Goal: Task Accomplishment & Management: Manage account settings

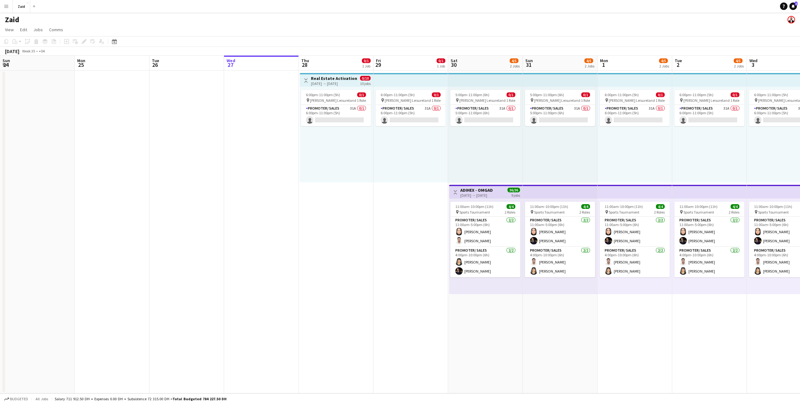
scroll to position [0, 149]
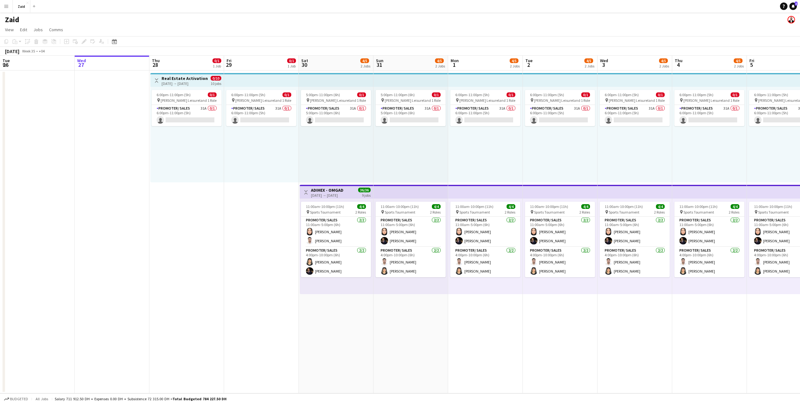
click at [4, 8] on app-icon "Menu" at bounding box center [6, 6] width 5 height 5
click at [45, 23] on div "Boards Boards" at bounding box center [31, 21] width 62 height 12
click at [78, 19] on link "Boards" at bounding box center [94, 21] width 62 height 12
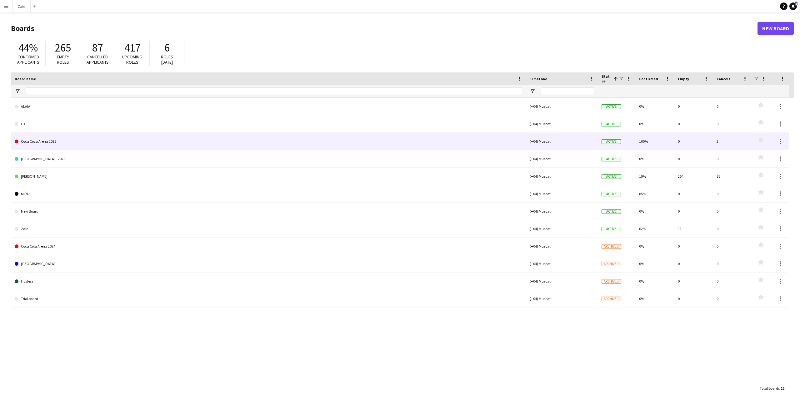
click at [193, 135] on link "Coca Coca Arena 2025" at bounding box center [268, 141] width 507 height 17
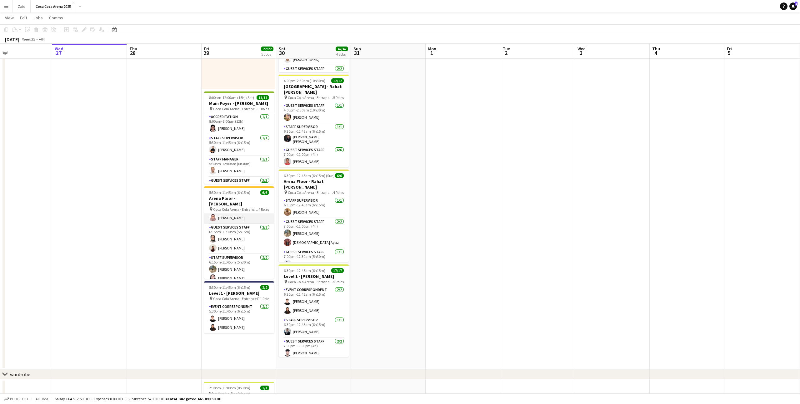
scroll to position [31, 0]
click at [258, 243] on app-card-role "Guest Services Staff [DATE] 6:15pm-11:30pm (5h15m) [PERSON_NAME] Jood [PERSON_N…" at bounding box center [239, 241] width 70 height 30
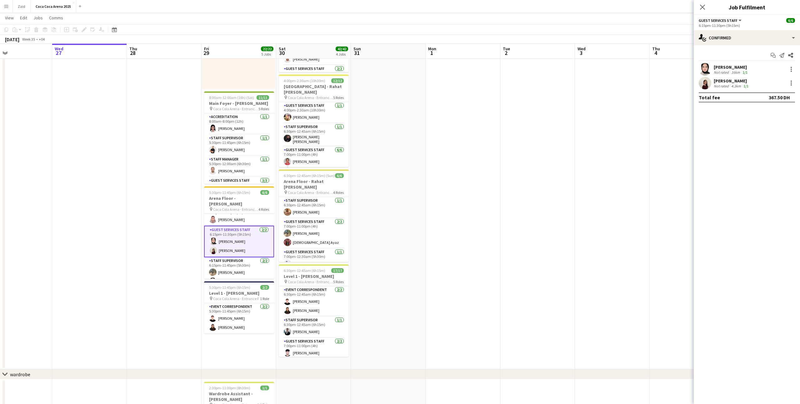
click at [740, 77] on div "[PERSON_NAME] Not rated 4.3km 1/1" at bounding box center [746, 83] width 106 height 12
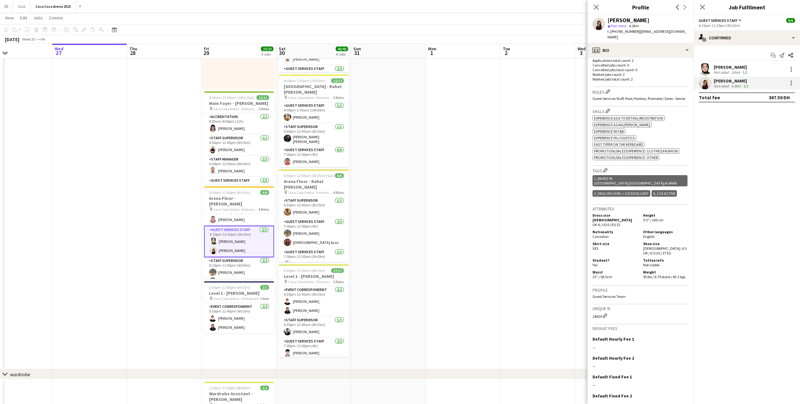
scroll to position [0, 0]
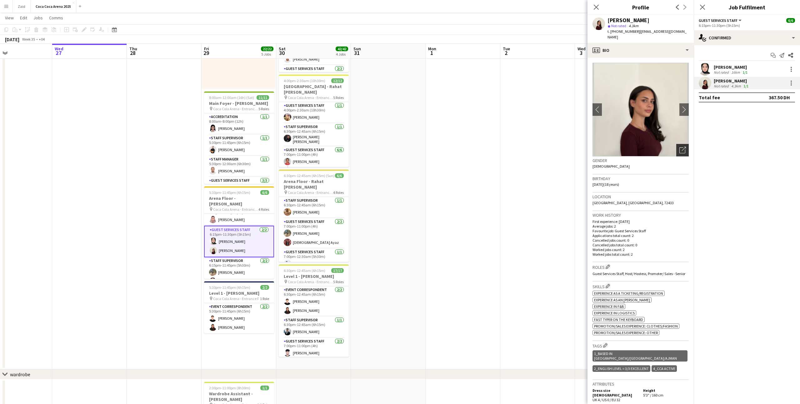
click at [680, 147] on icon "Open photos pop-in" at bounding box center [682, 150] width 7 height 7
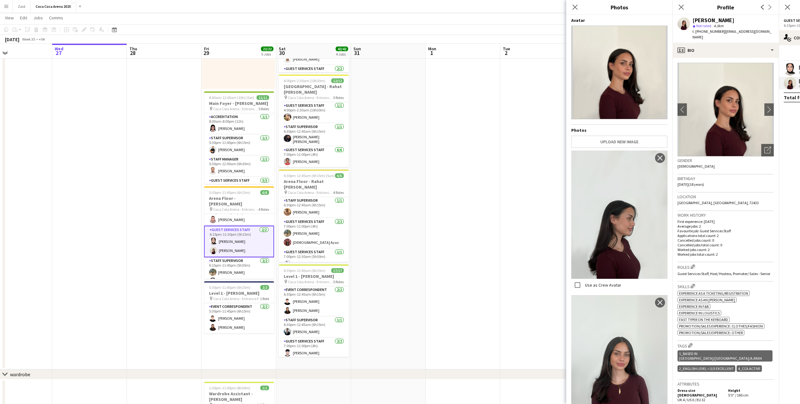
click at [549, 151] on app-date-cell at bounding box center [537, 173] width 75 height 392
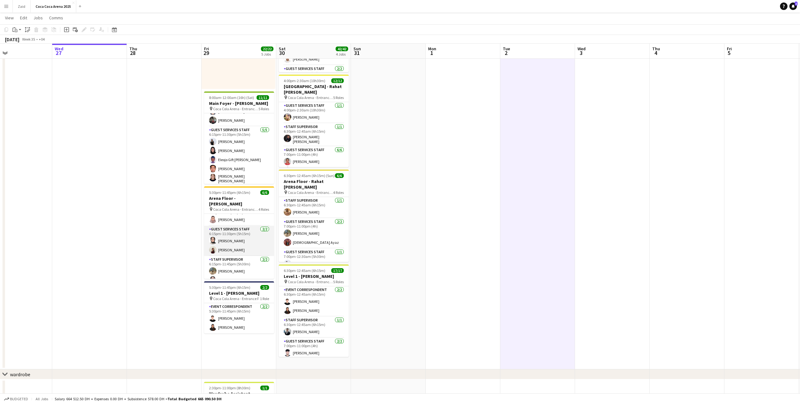
scroll to position [32, 0]
click at [255, 242] on app-card-role "Guest Services Staff [DATE] 6:15pm-11:30pm (5h15m) [PERSON_NAME] Jood [PERSON_N…" at bounding box center [239, 239] width 70 height 30
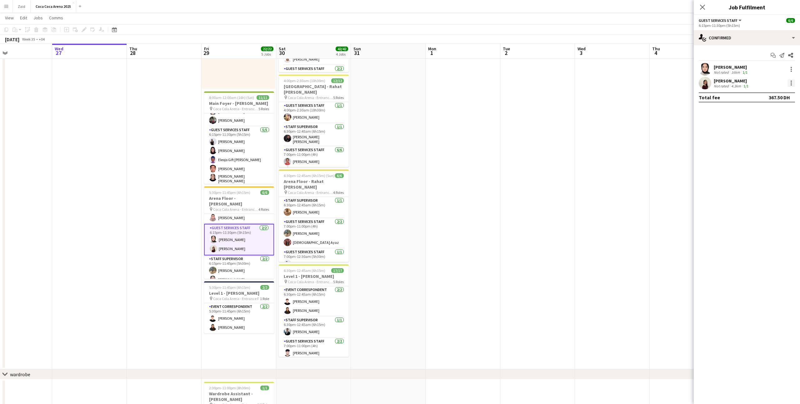
click at [793, 85] on div at bounding box center [790, 82] width 7 height 7
click at [760, 85] on div at bounding box center [400, 202] width 800 height 404
click at [754, 83] on div "[PERSON_NAME] Not rated 4.3km 1/1" at bounding box center [746, 83] width 106 height 12
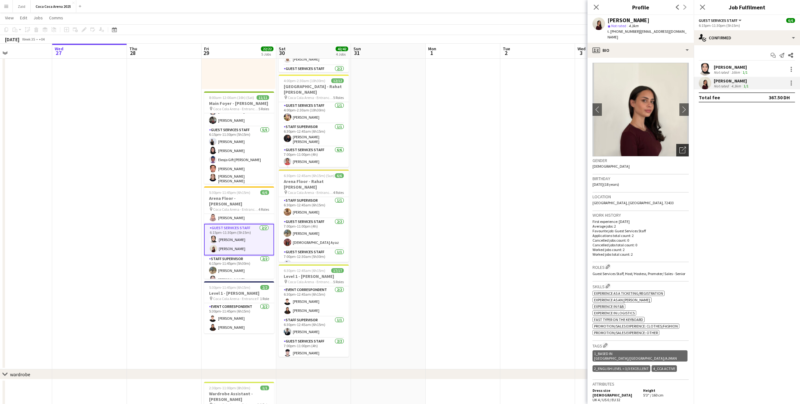
click at [682, 147] on icon "Open photos pop-in" at bounding box center [682, 150] width 7 height 7
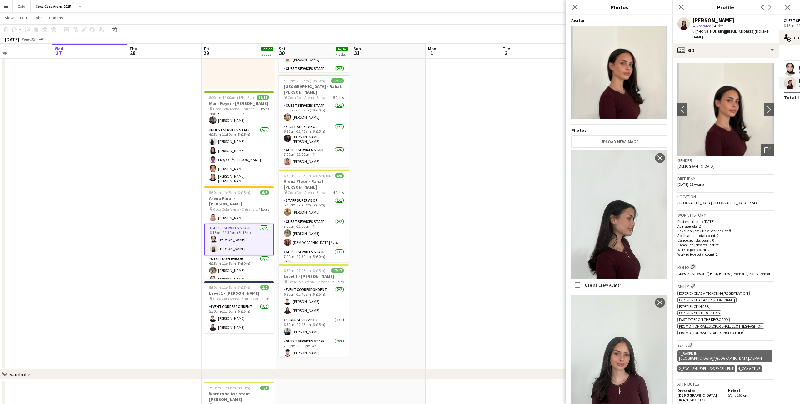
click at [692, 265] on app-icon "Edit crew company roles" at bounding box center [692, 267] width 4 height 4
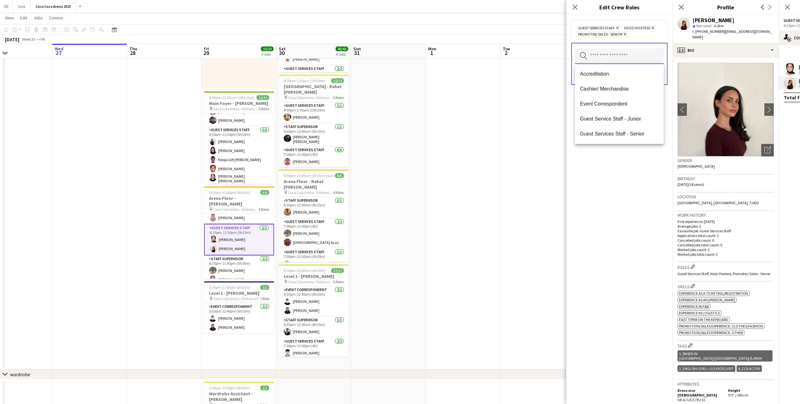
click at [647, 52] on input "text" at bounding box center [619, 56] width 89 height 16
click at [625, 102] on span "Promoter/ Sales" at bounding box center [619, 102] width 79 height 6
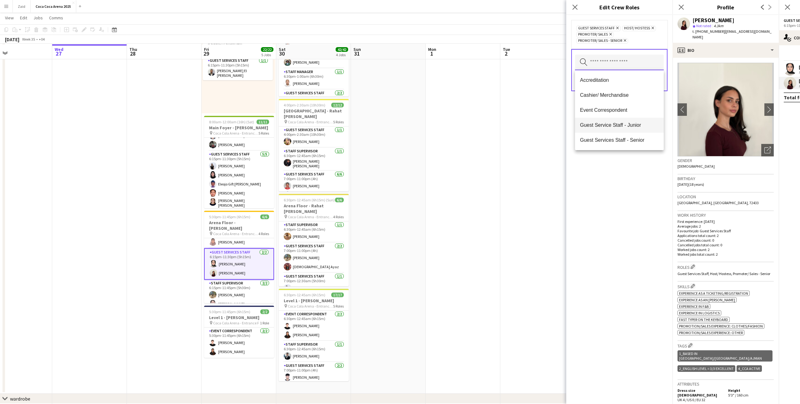
scroll to position [70, 0]
click at [653, 175] on div "Guest Services Staff Remove Host/ Hostess Remove Promoter/ Sales Remove Promote…" at bounding box center [619, 209] width 106 height 389
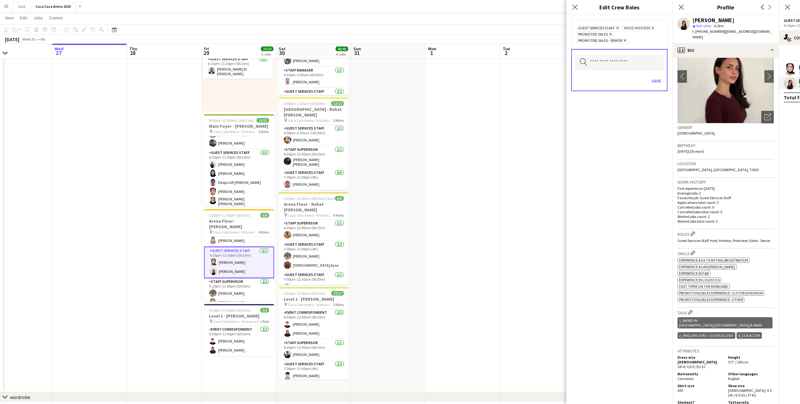
scroll to position [41, 0]
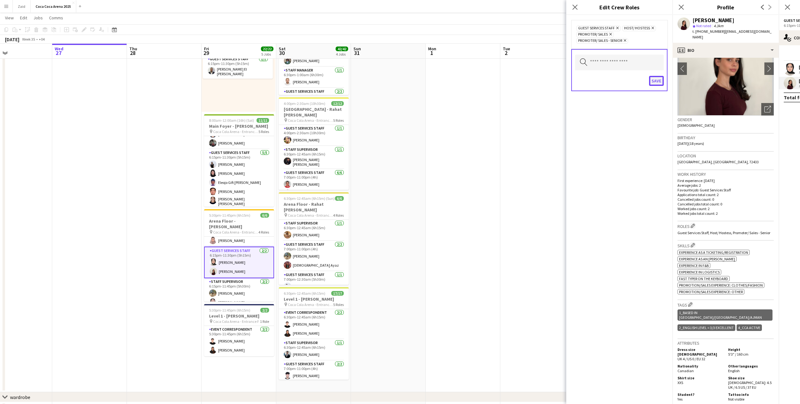
click at [654, 85] on button "Save" at bounding box center [656, 81] width 15 height 10
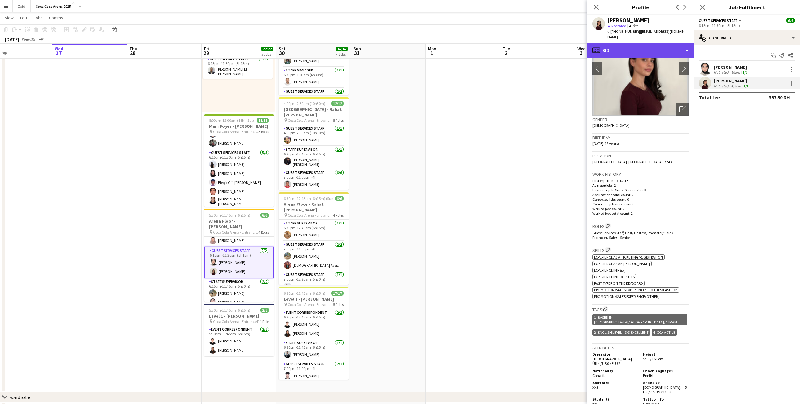
click at [650, 48] on div "profile Bio" at bounding box center [640, 50] width 106 height 15
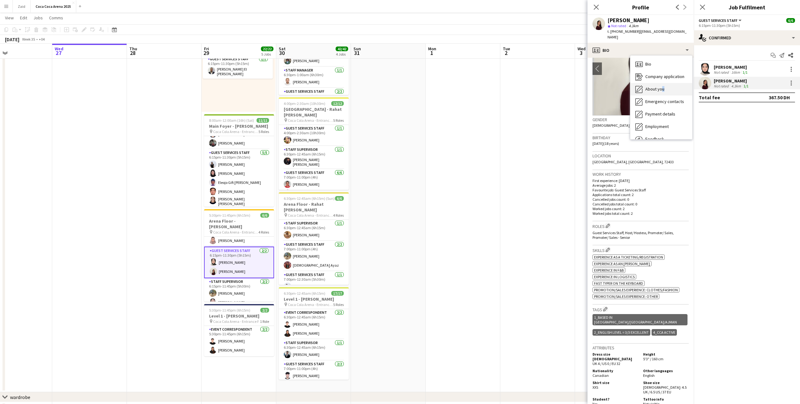
drag, startPoint x: 660, startPoint y: 92, endPoint x: 659, endPoint y: 86, distance: 6.4
click at [659, 86] on div "Bio Bio Company application Company application About you About you Emergency c…" at bounding box center [661, 98] width 62 height 84
click at [659, 86] on span "About you" at bounding box center [654, 89] width 19 height 6
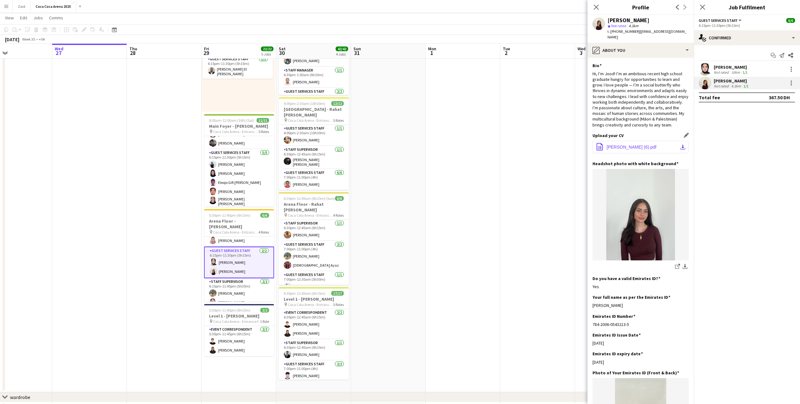
click at [644, 145] on span "[PERSON_NAME] (6).pdf" at bounding box center [631, 147] width 50 height 5
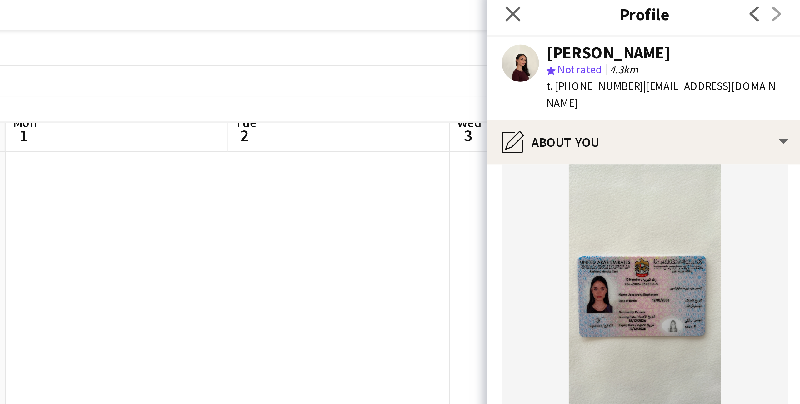
scroll to position [65, 0]
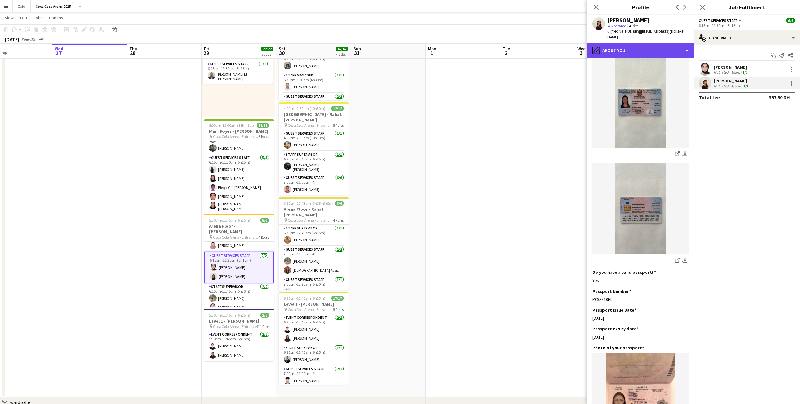
click at [612, 43] on div "pencil4 About you" at bounding box center [640, 50] width 106 height 15
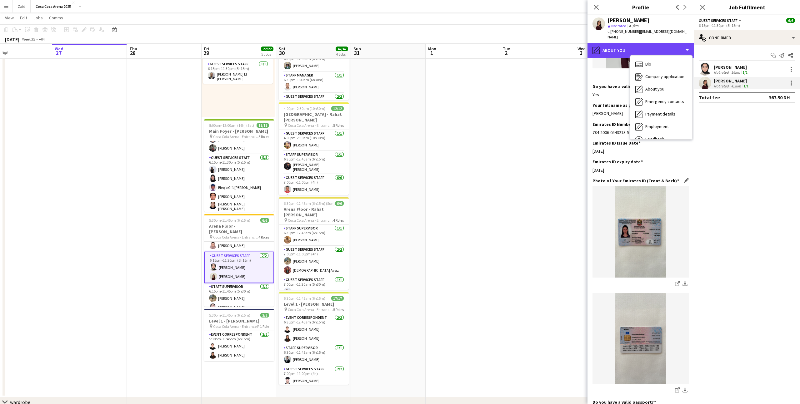
scroll to position [0, 0]
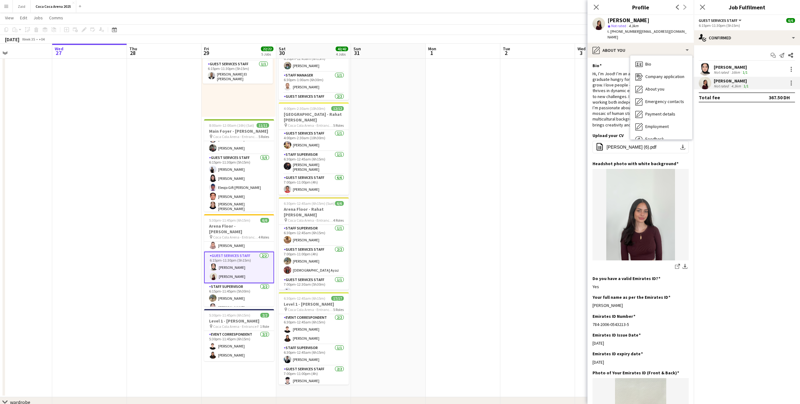
click at [637, 150] on div "Upload your CV Edit this field office-file-sheet [PERSON_NAME] (6).pdf download…" at bounding box center [640, 147] width 96 height 28
click at [635, 145] on span "[PERSON_NAME] (6).pdf" at bounding box center [631, 147] width 50 height 5
